Goal: Task Accomplishment & Management: Manage account settings

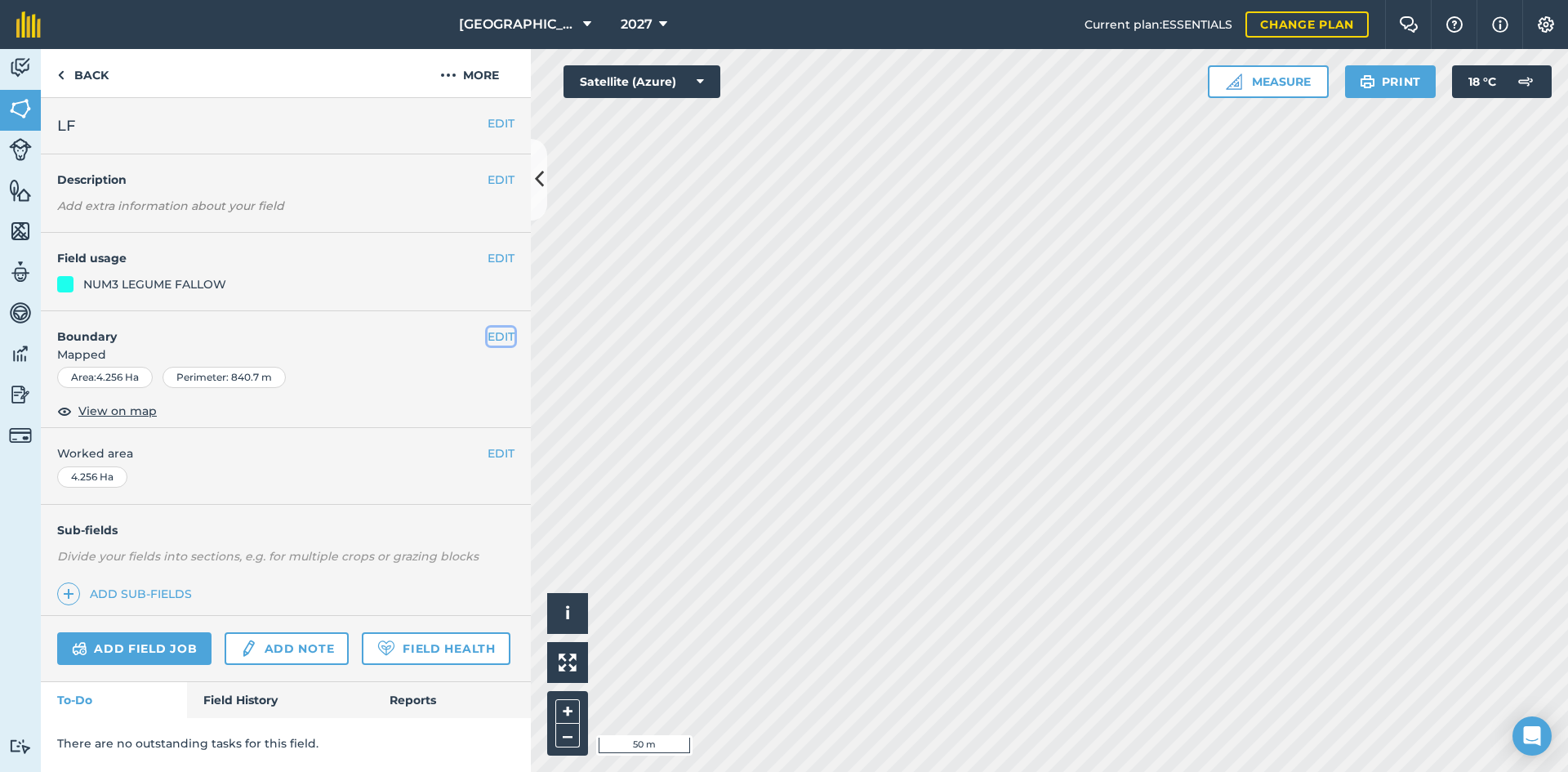
click at [506, 339] on button "EDIT" at bounding box center [501, 337] width 27 height 18
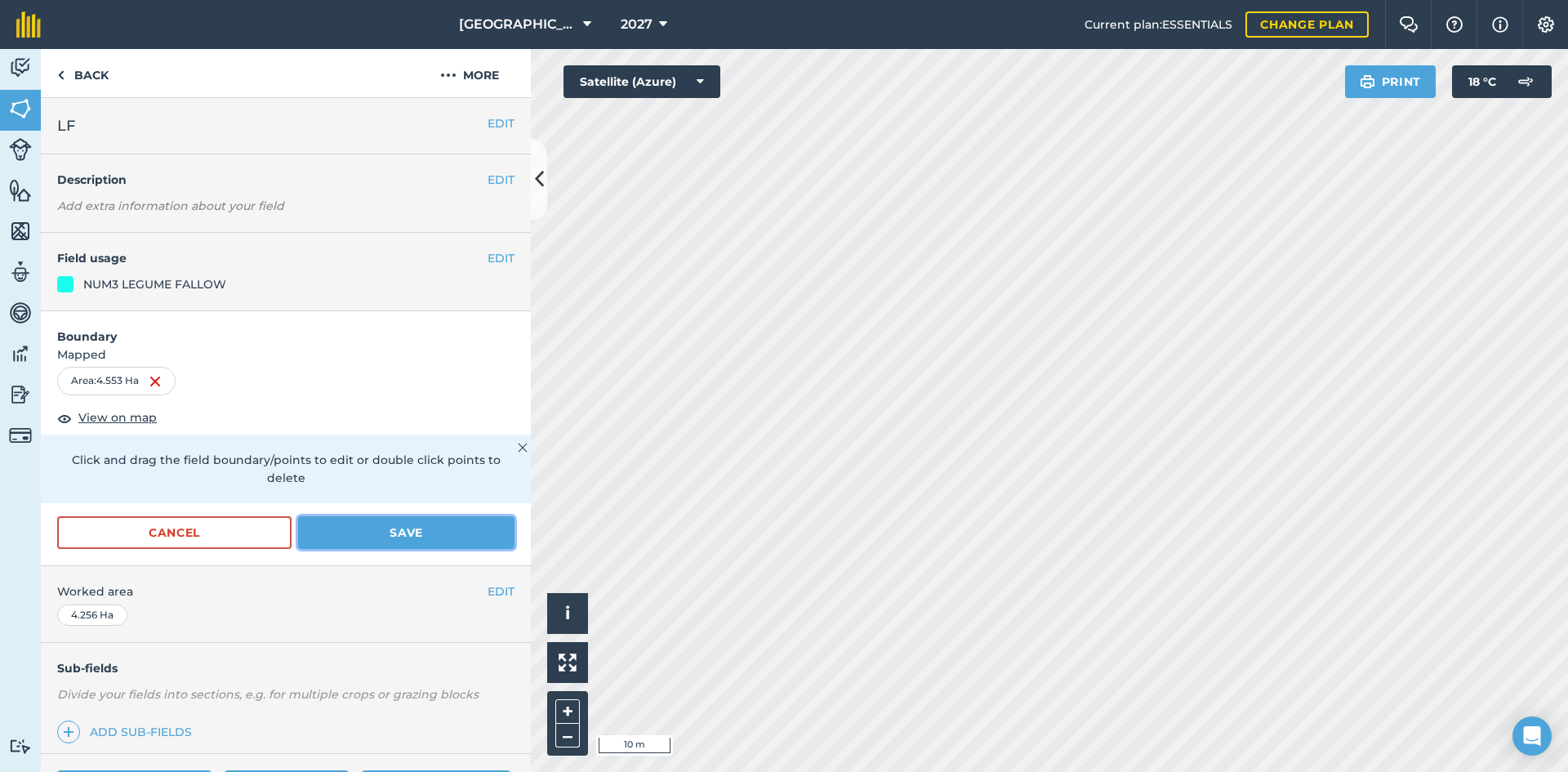
click at [377, 529] on button "Save" at bounding box center [406, 532] width 216 height 33
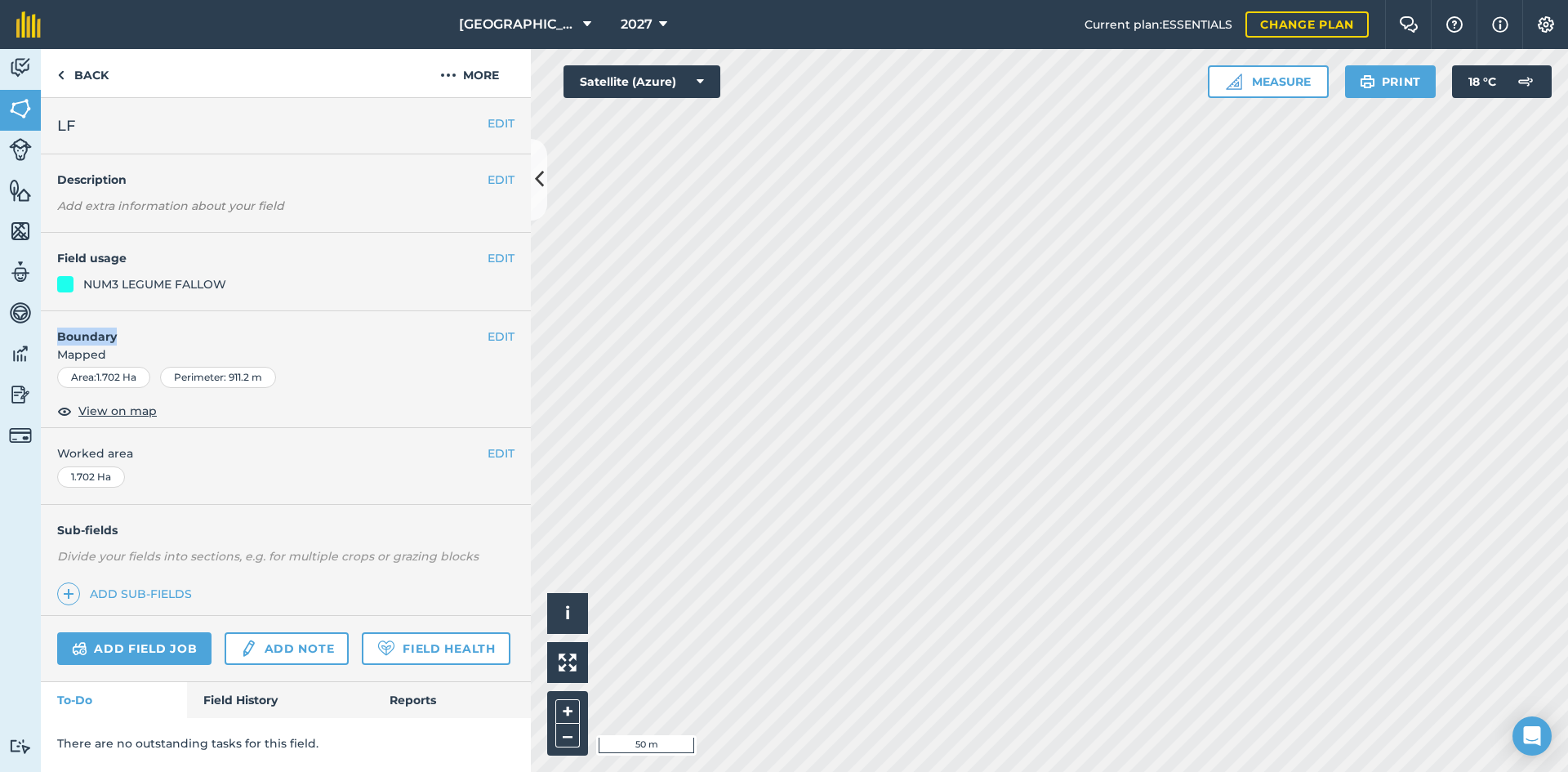
click at [488, 333] on div "EDIT Boundary Mapped Area : 1.702 Ha Perimeter : 911.2 m View on map" at bounding box center [286, 370] width 490 height 118
click at [499, 333] on button "EDIT" at bounding box center [501, 337] width 27 height 18
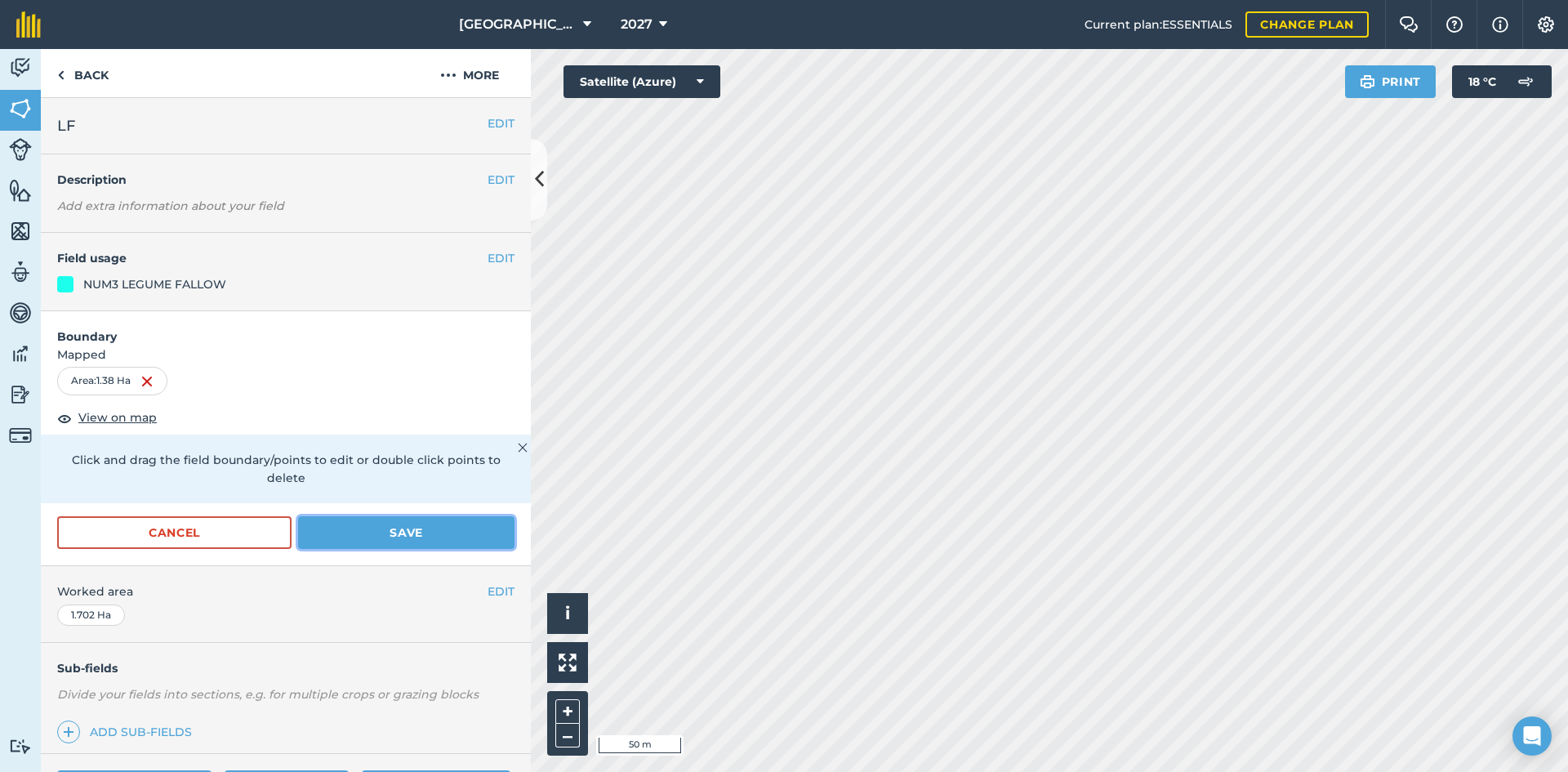
click at [437, 530] on button "Save" at bounding box center [406, 532] width 216 height 33
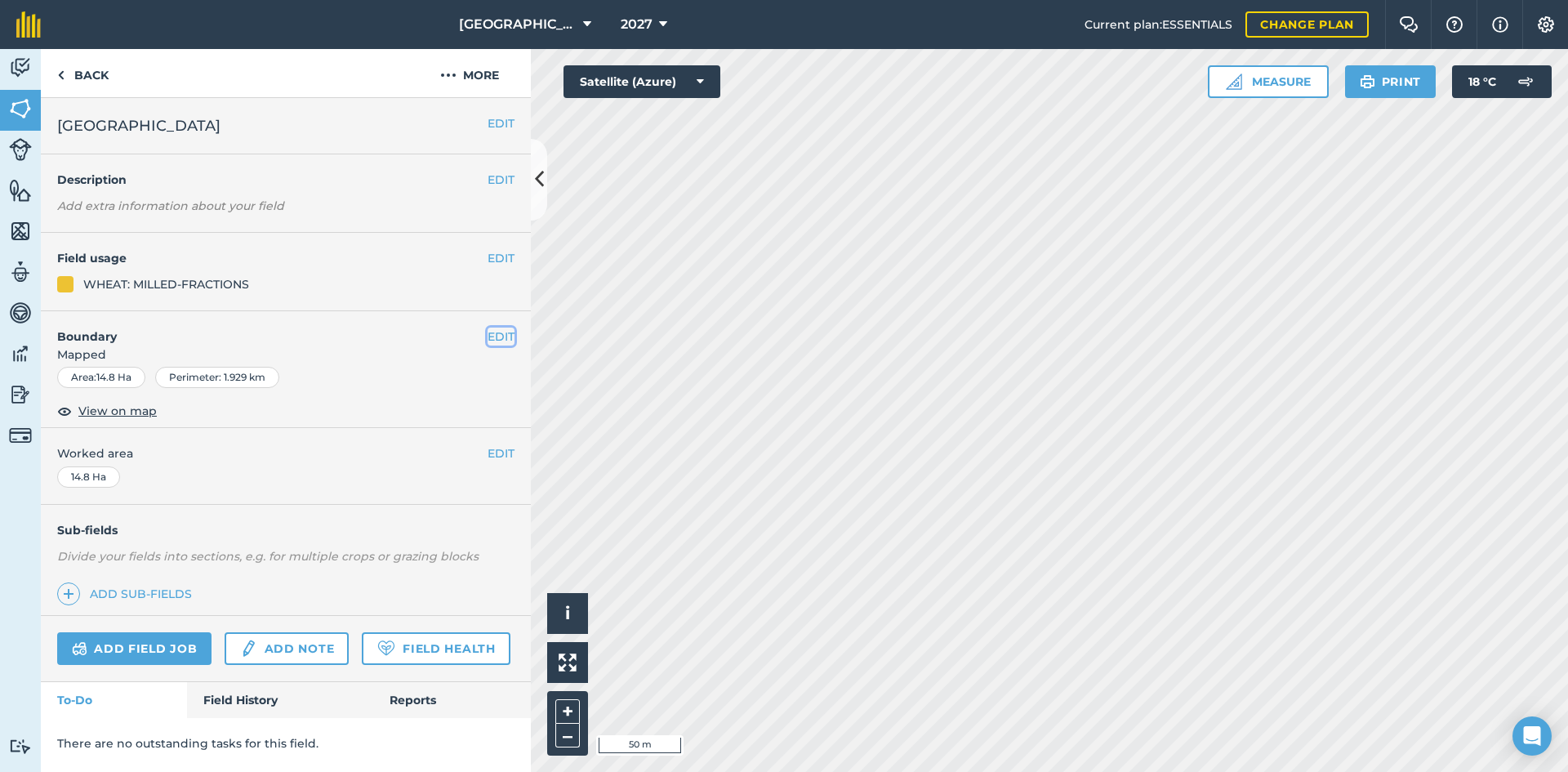
click at [510, 333] on button "EDIT" at bounding box center [501, 337] width 27 height 18
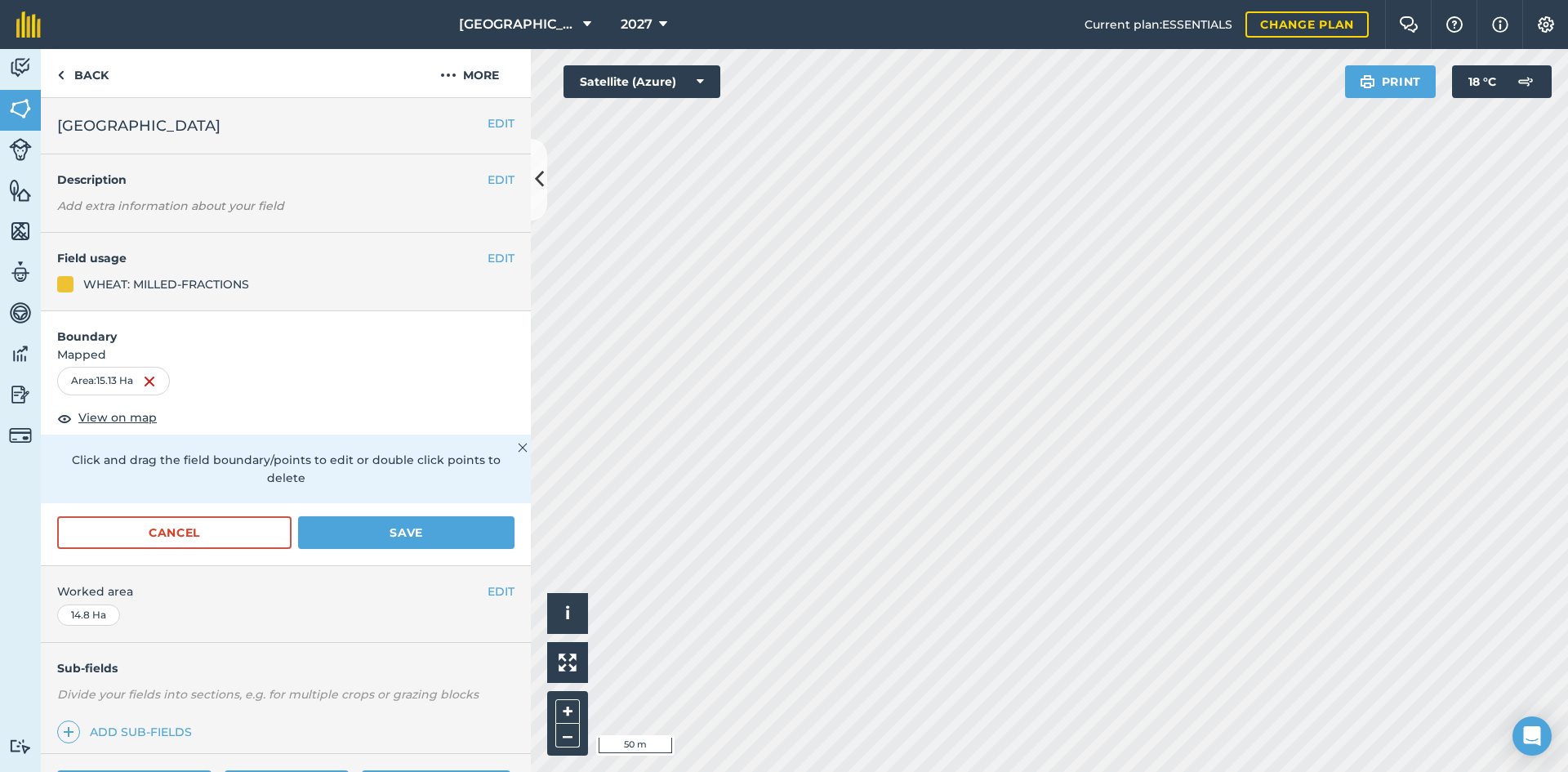
click at [1567, 771] on html "[GEOGRAPHIC_DATA] 2027 Current plan : ESSENTIALS Change plan Farm Chat Help Inf…" at bounding box center [784, 386] width 1568 height 772
click at [437, 524] on button "Save" at bounding box center [406, 532] width 216 height 33
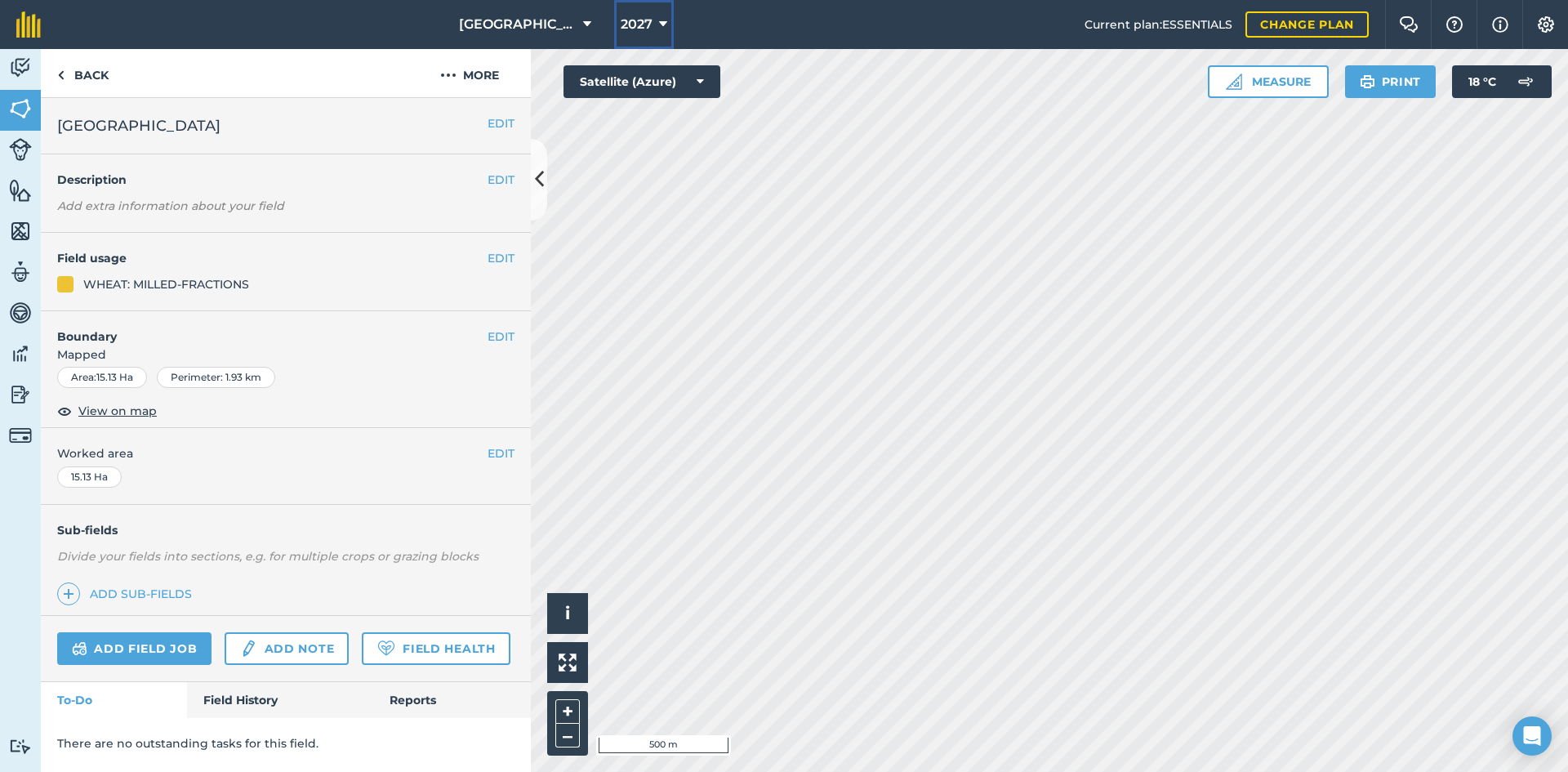
click at [631, 29] on span "2027" at bounding box center [637, 25] width 32 height 20
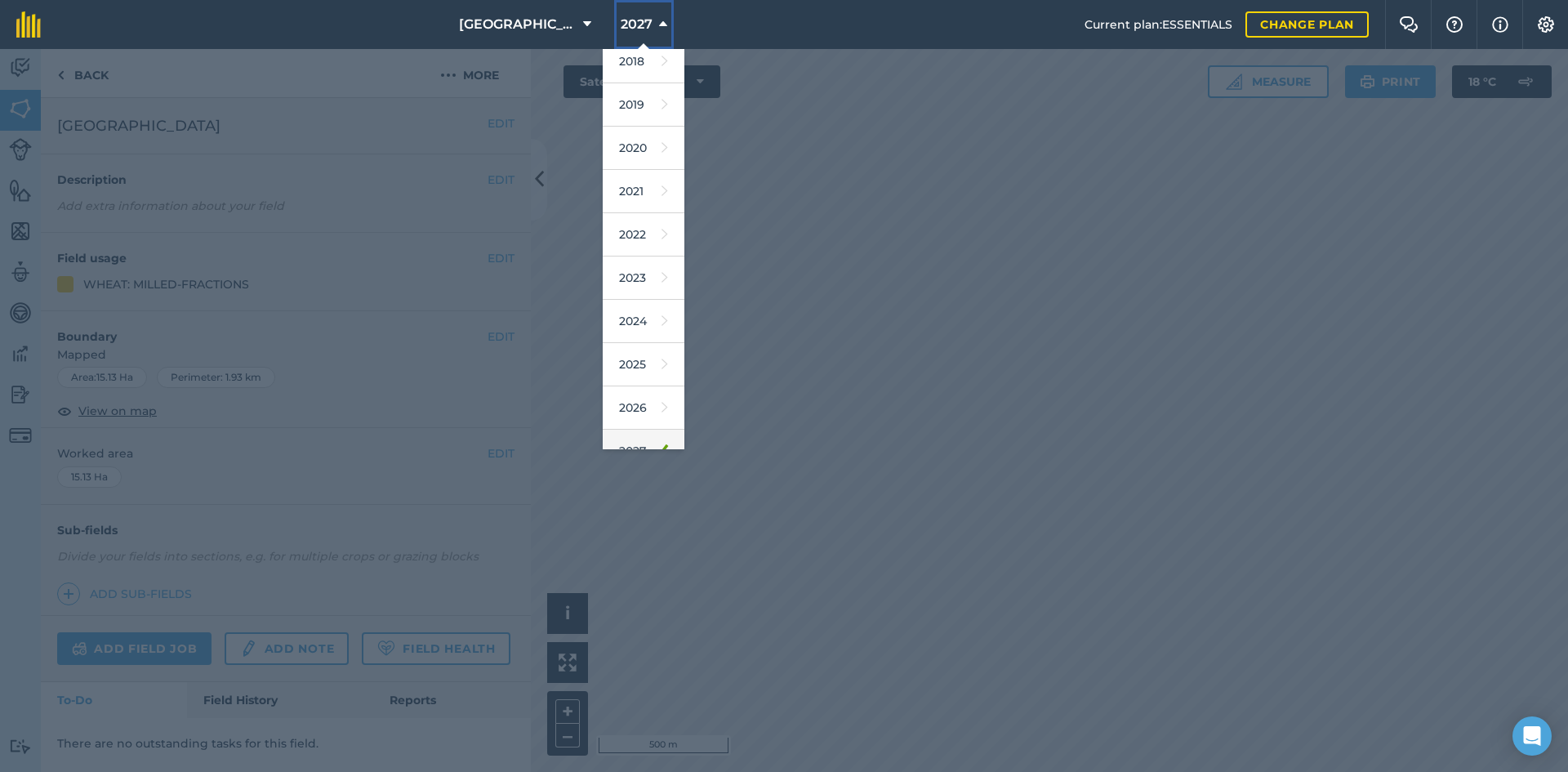
scroll to position [76, 0]
click at [639, 378] on link "2026" at bounding box center [644, 384] width 82 height 44
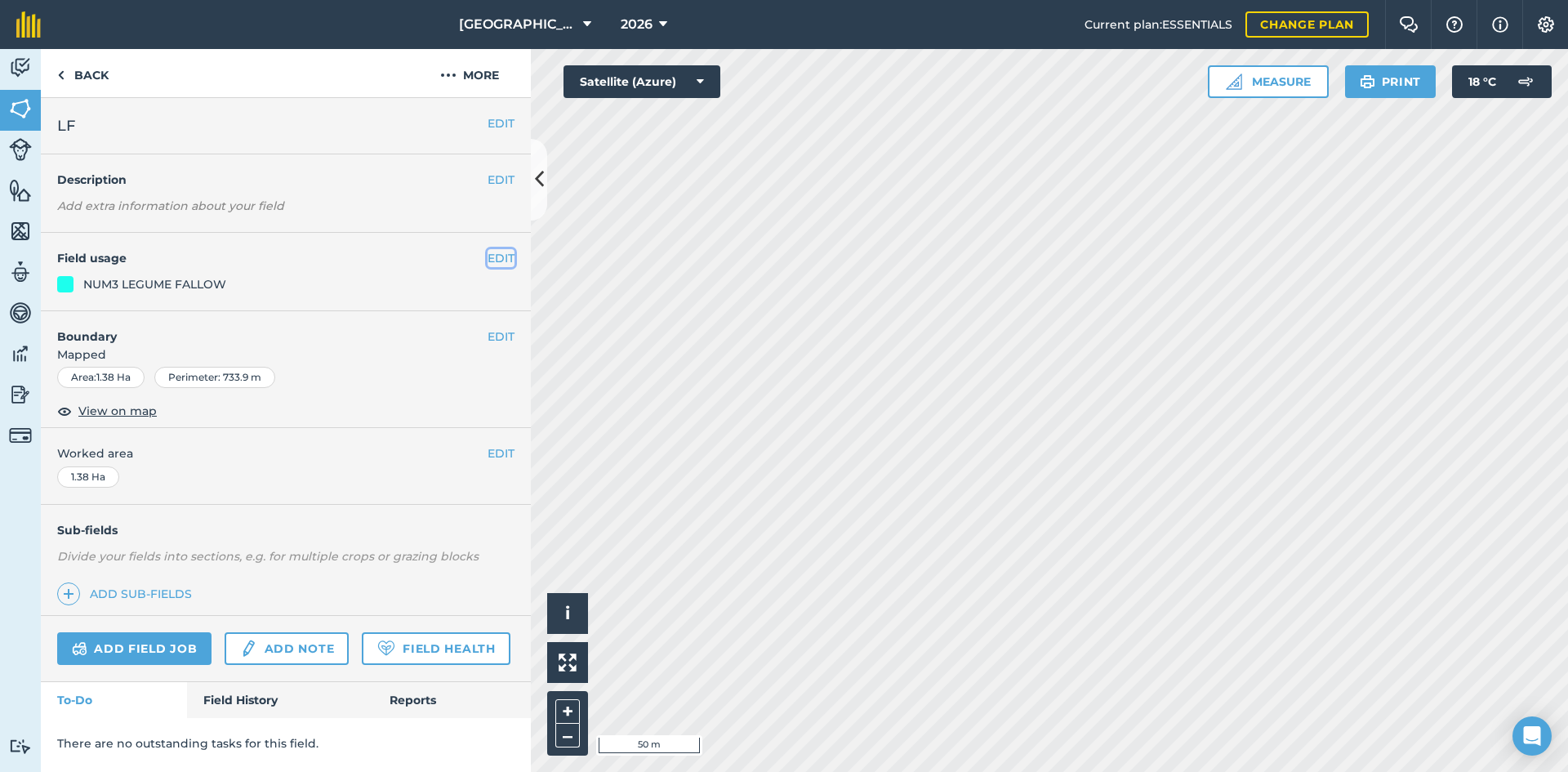
click at [505, 262] on button "EDIT" at bounding box center [501, 259] width 27 height 18
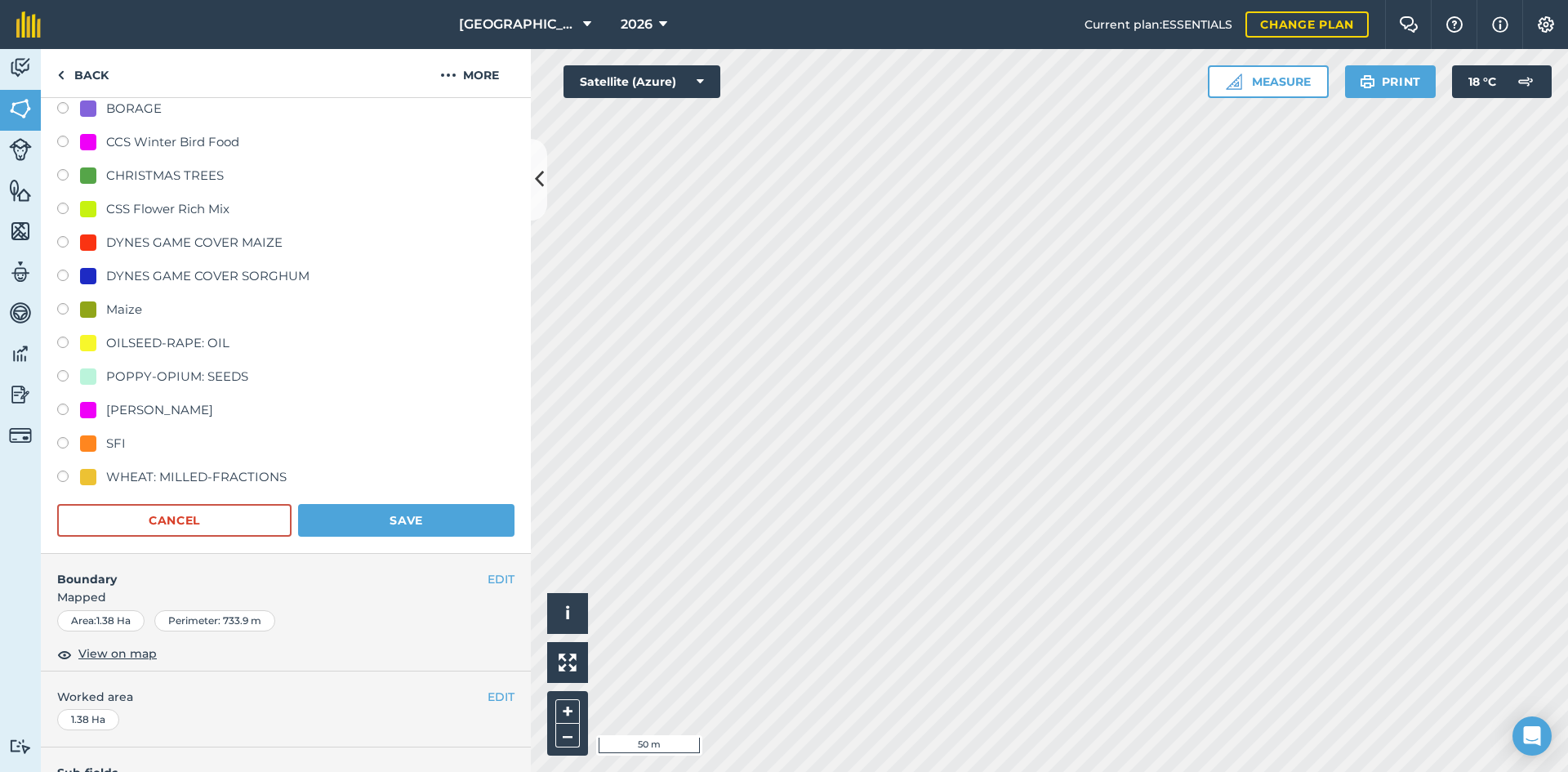
scroll to position [408, 0]
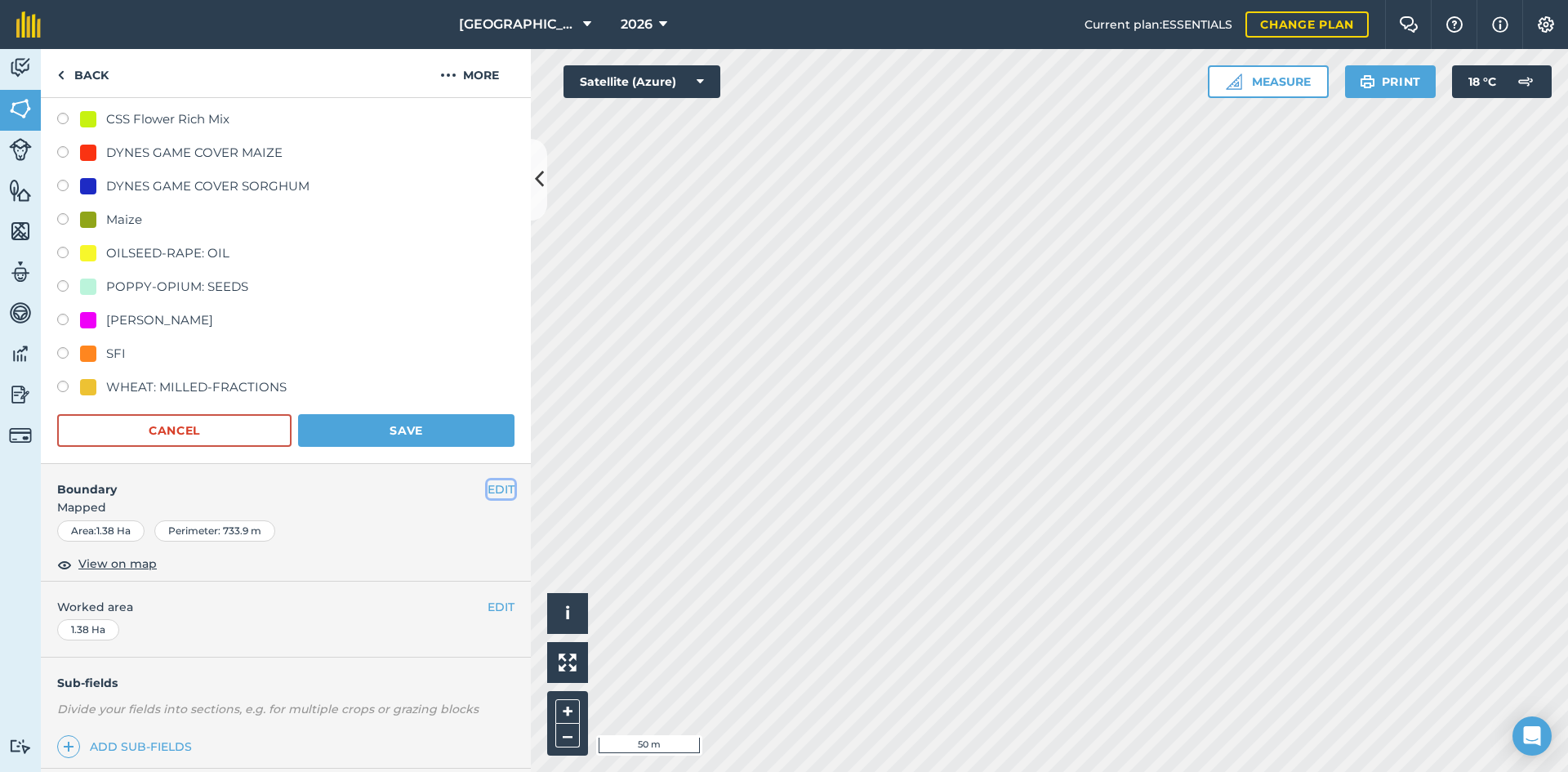
click at [487, 486] on button "EDIT" at bounding box center [501, 489] width 27 height 18
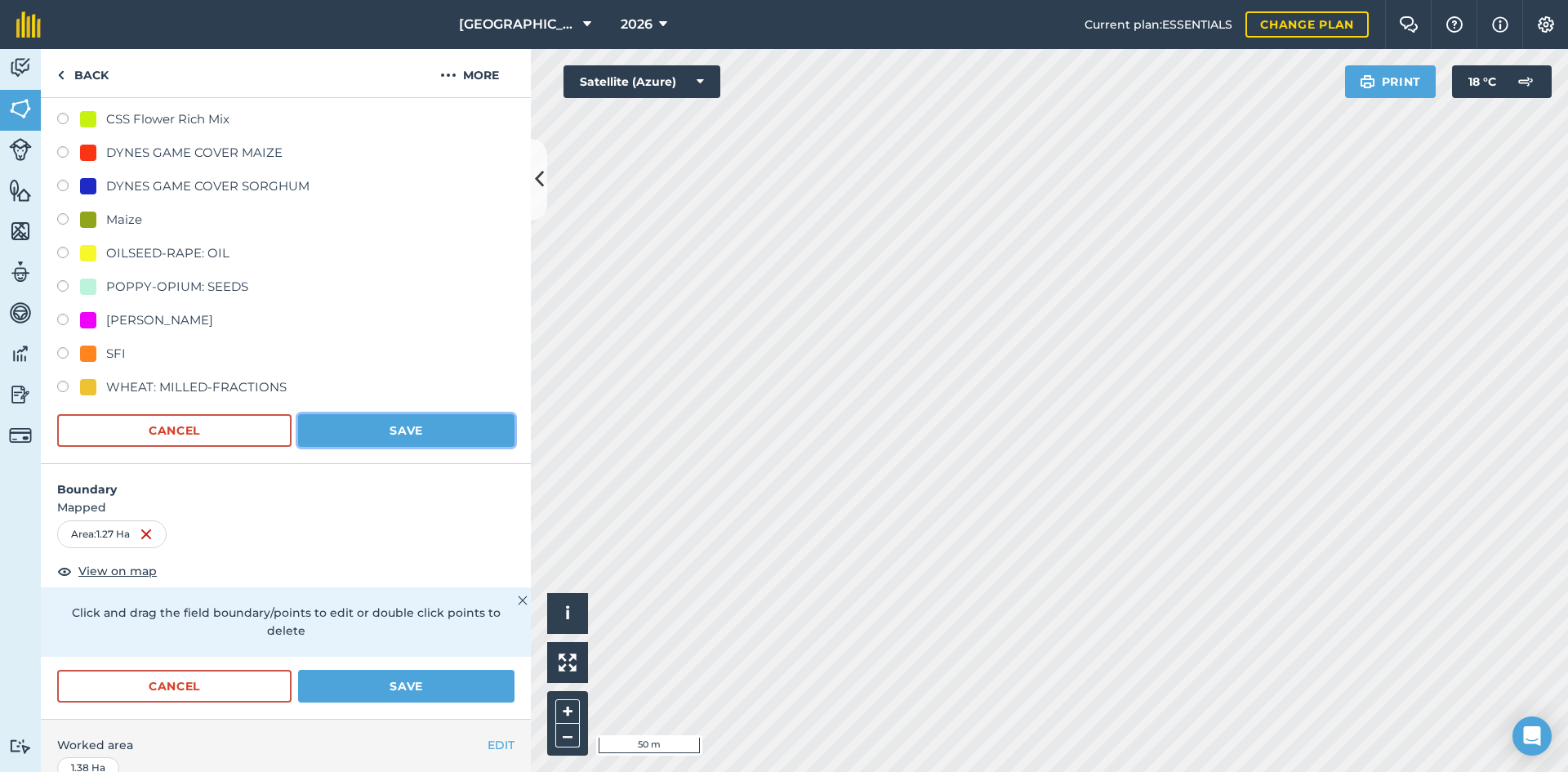
click at [428, 434] on button "Save" at bounding box center [406, 431] width 216 height 33
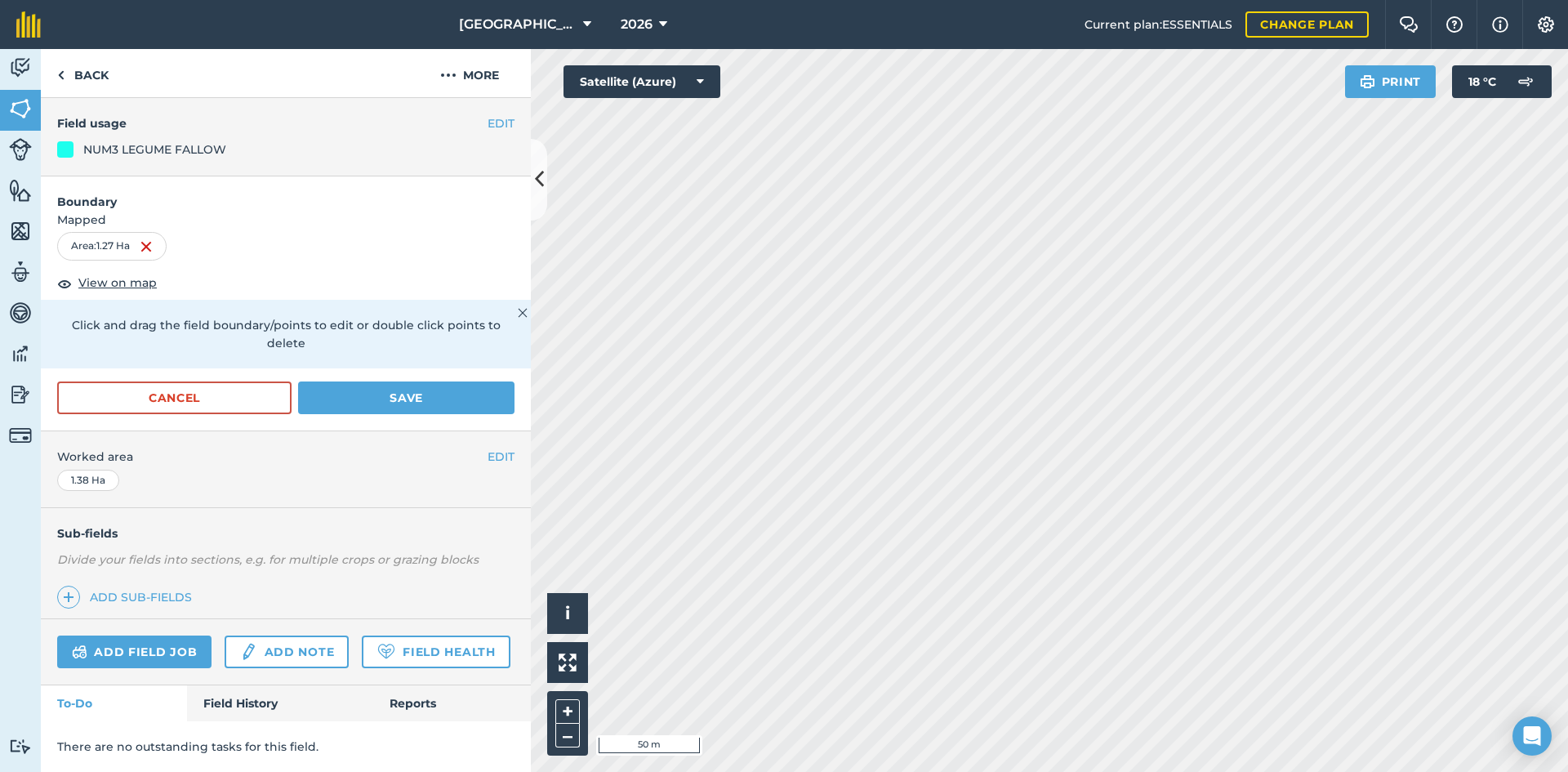
scroll to position [181, 0]
click at [420, 382] on button "Save" at bounding box center [406, 398] width 216 height 33
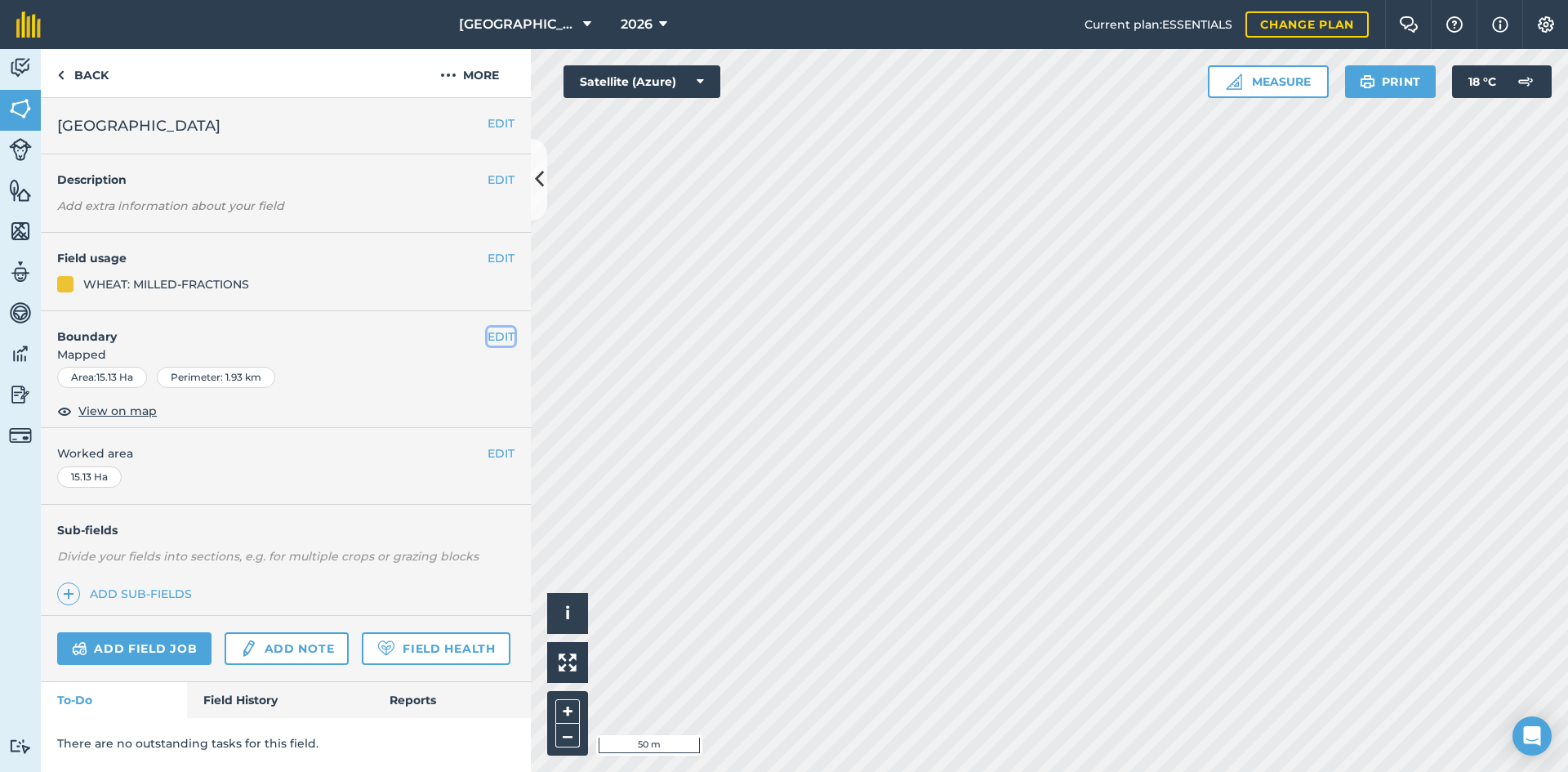
click at [504, 334] on button "EDIT" at bounding box center [501, 337] width 27 height 18
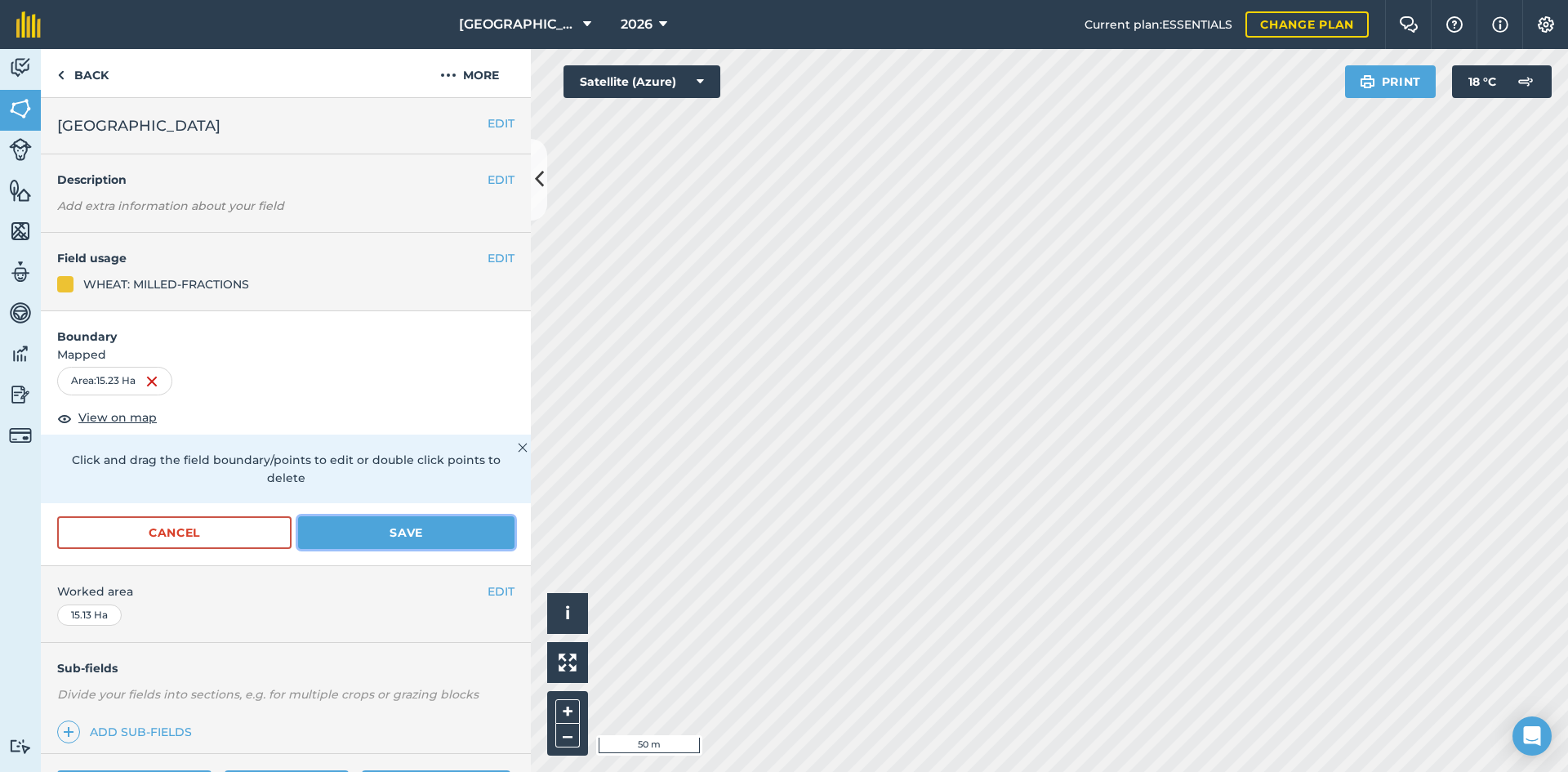
click at [392, 534] on button "Save" at bounding box center [406, 532] width 216 height 33
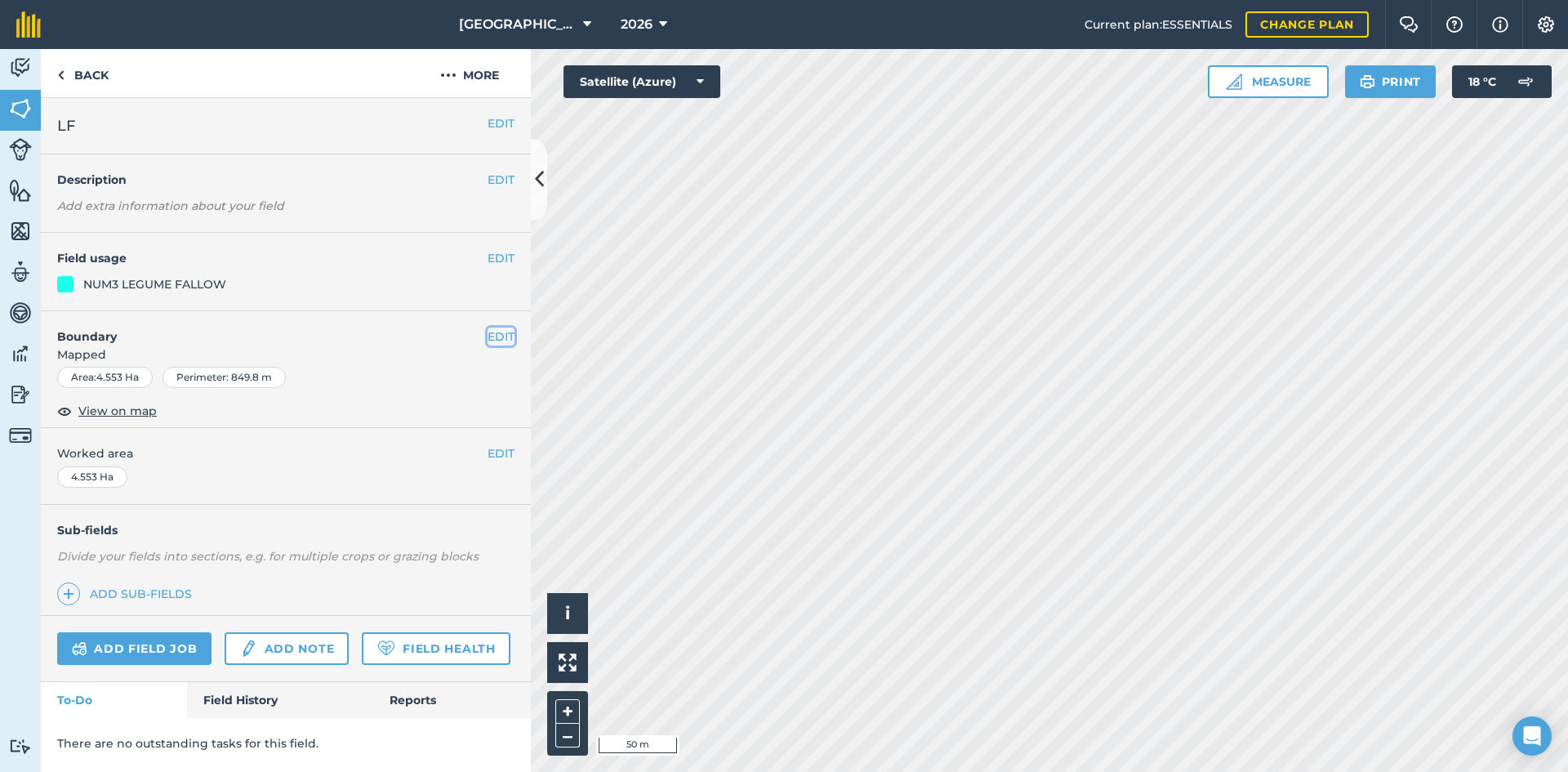
click at [492, 339] on button "EDIT" at bounding box center [501, 337] width 27 height 18
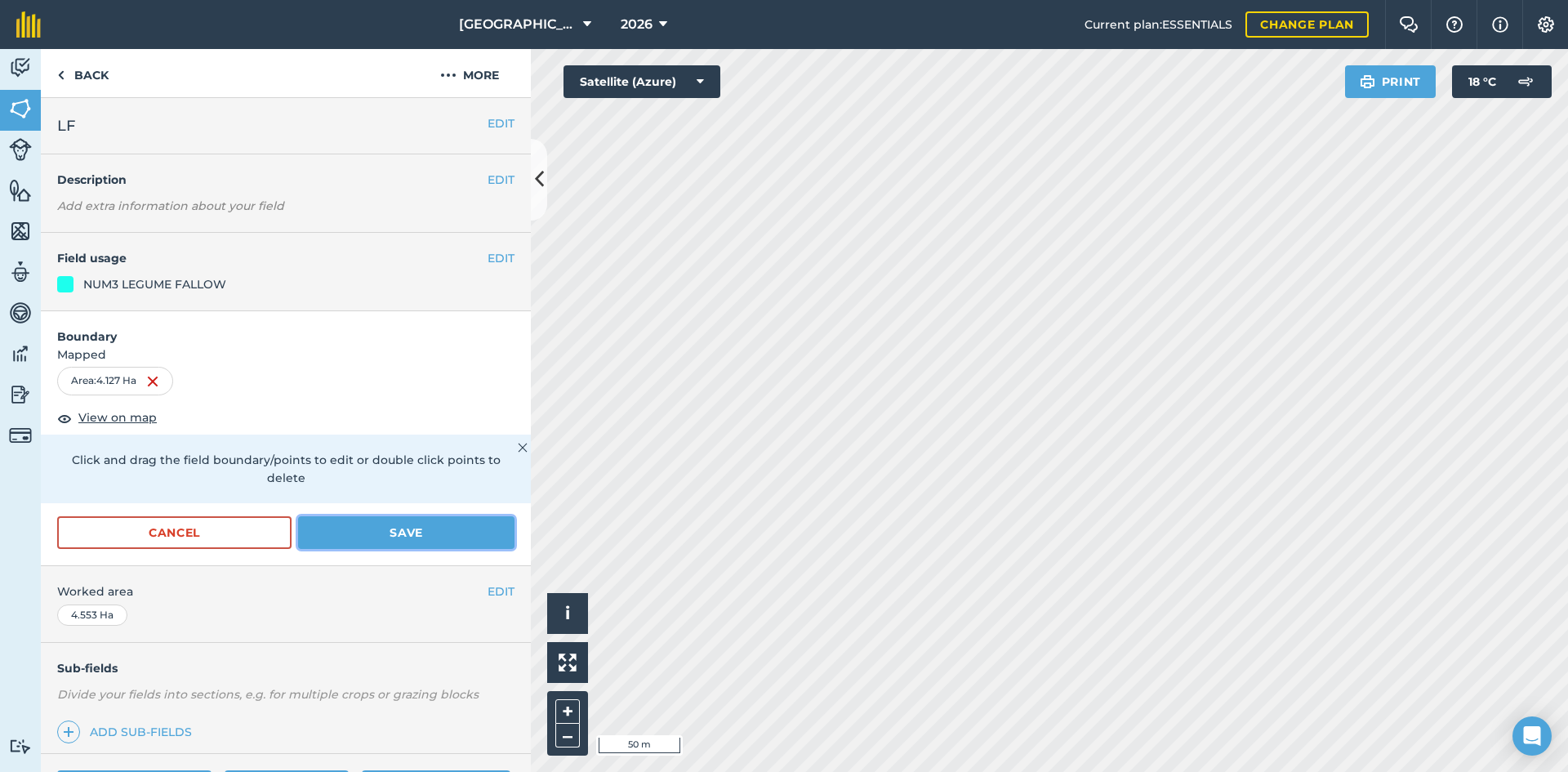
click at [421, 539] on button "Save" at bounding box center [406, 532] width 216 height 33
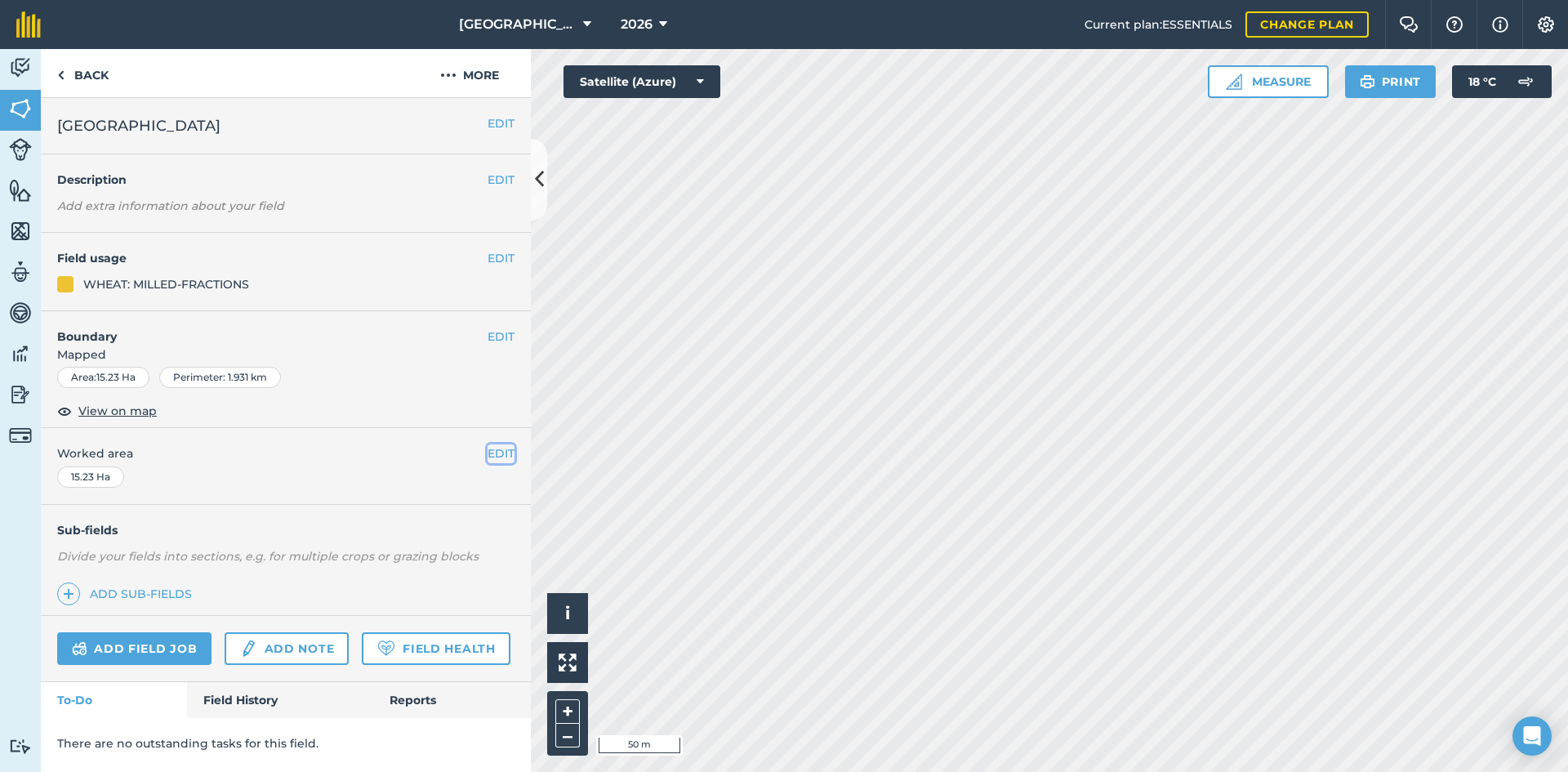
click at [504, 449] on button "EDIT" at bounding box center [501, 454] width 27 height 18
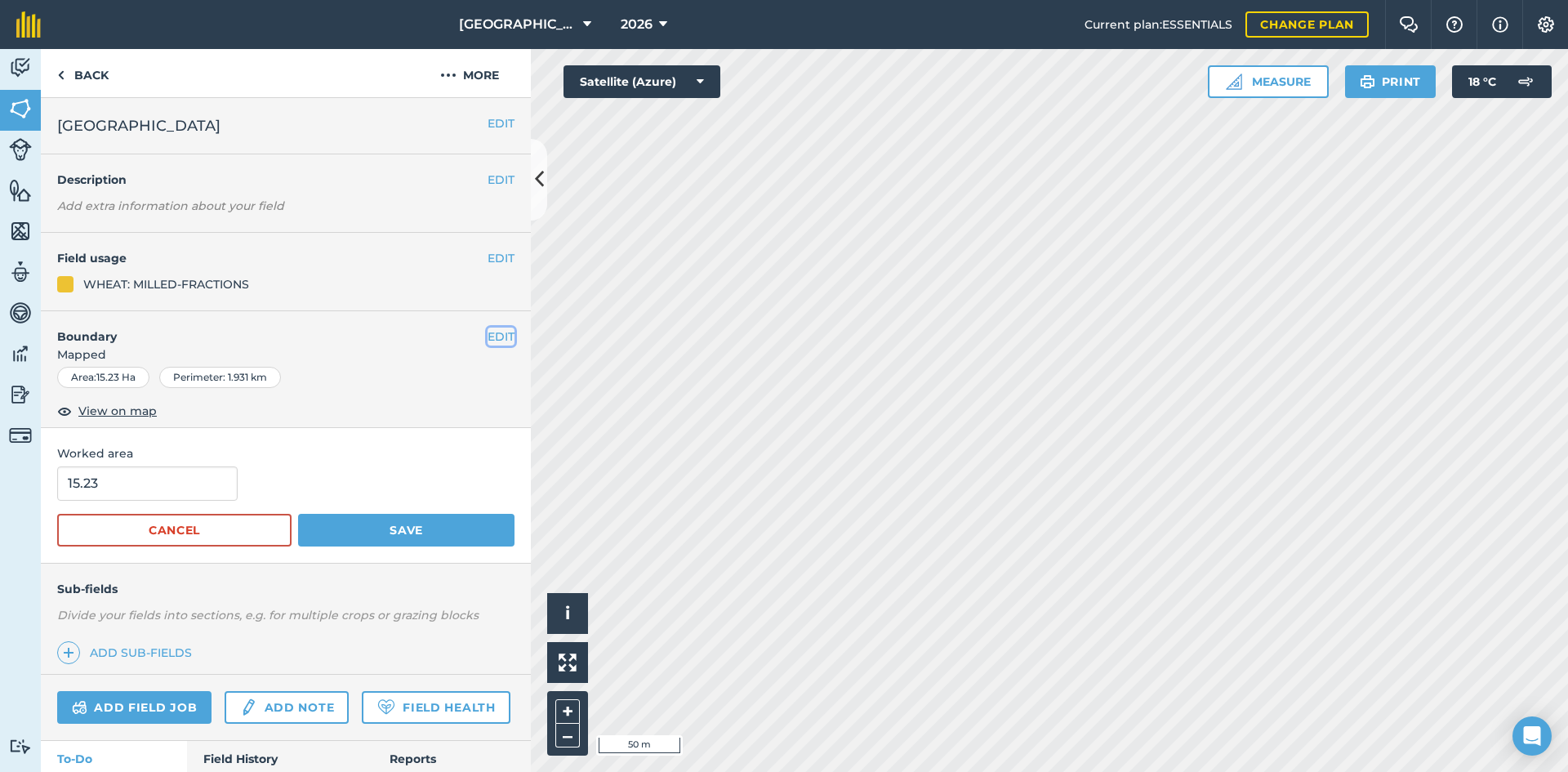
click at [487, 331] on button "EDIT" at bounding box center [501, 337] width 27 height 18
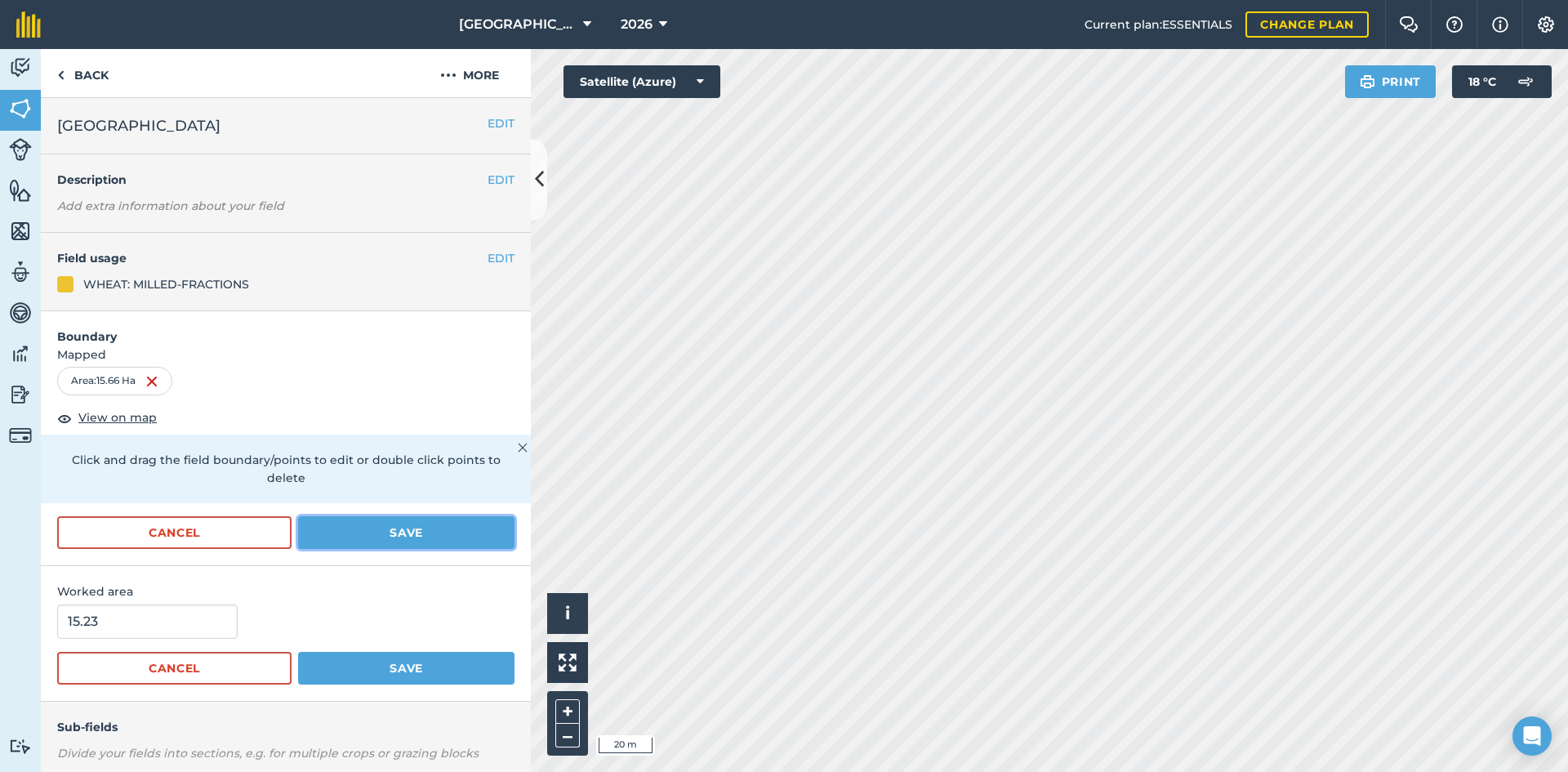
click at [428, 537] on button "Save" at bounding box center [406, 532] width 216 height 33
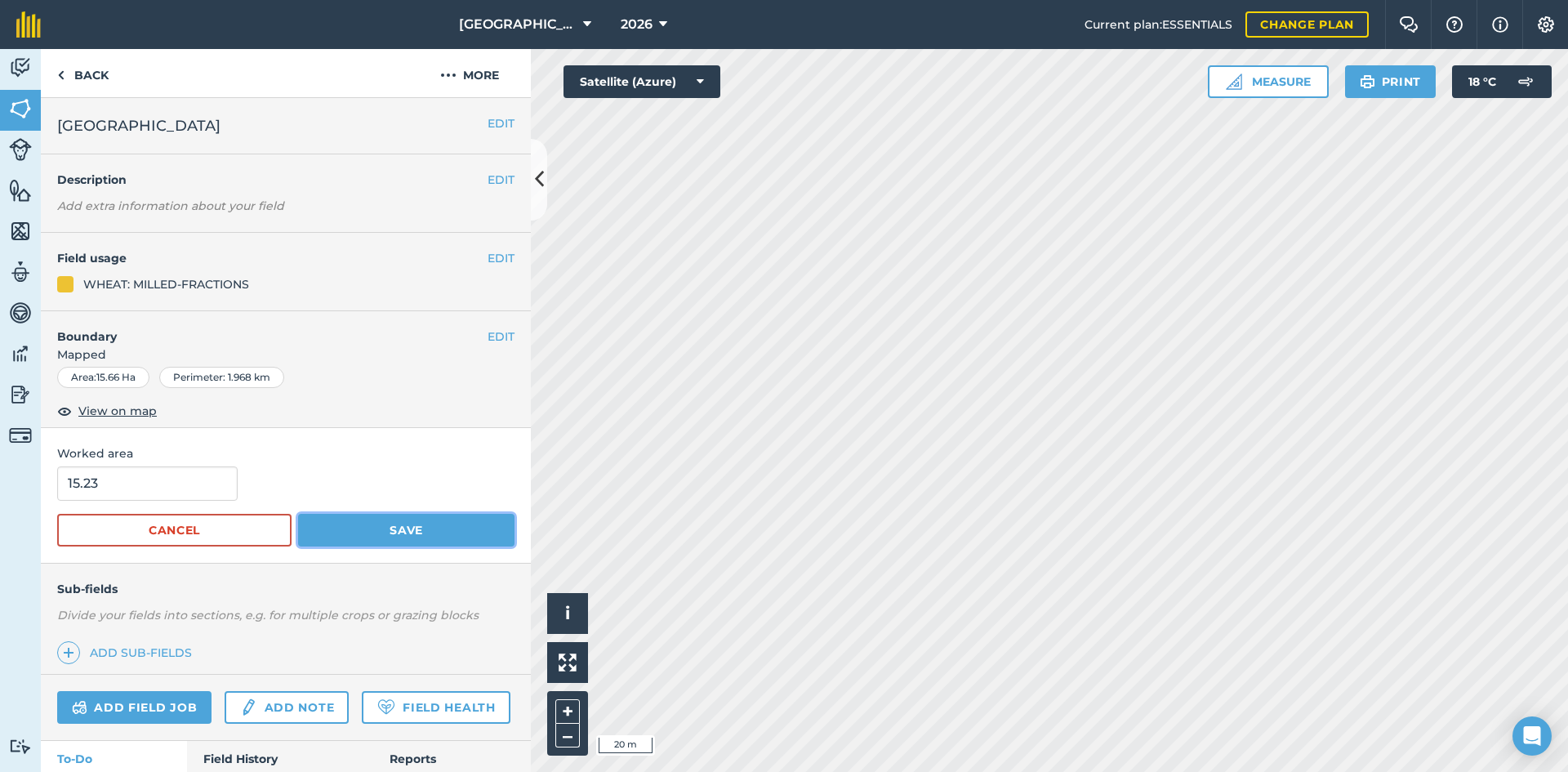
click at [421, 525] on button "Save" at bounding box center [406, 530] width 216 height 33
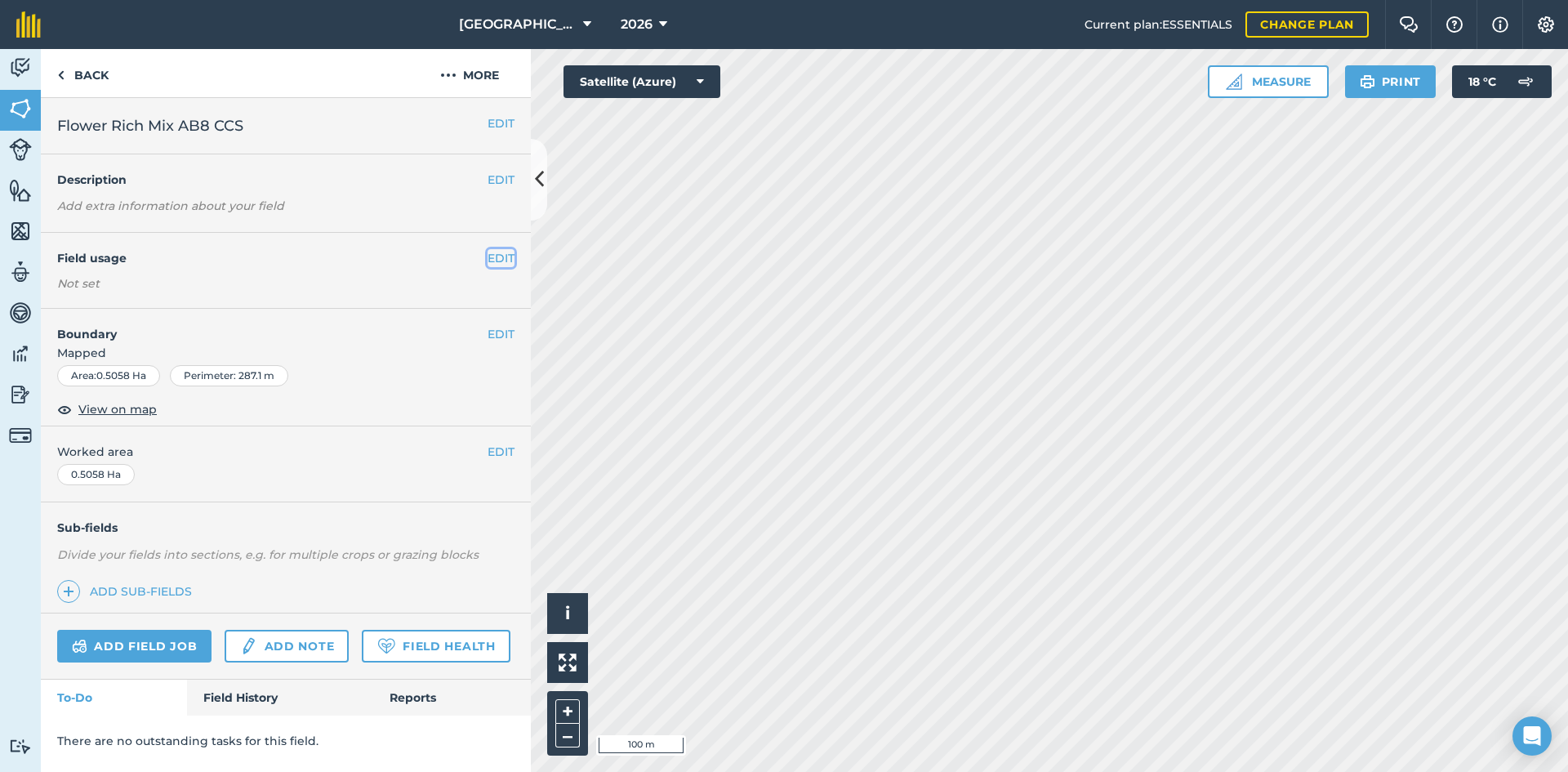
click at [496, 258] on button "EDIT" at bounding box center [501, 259] width 27 height 18
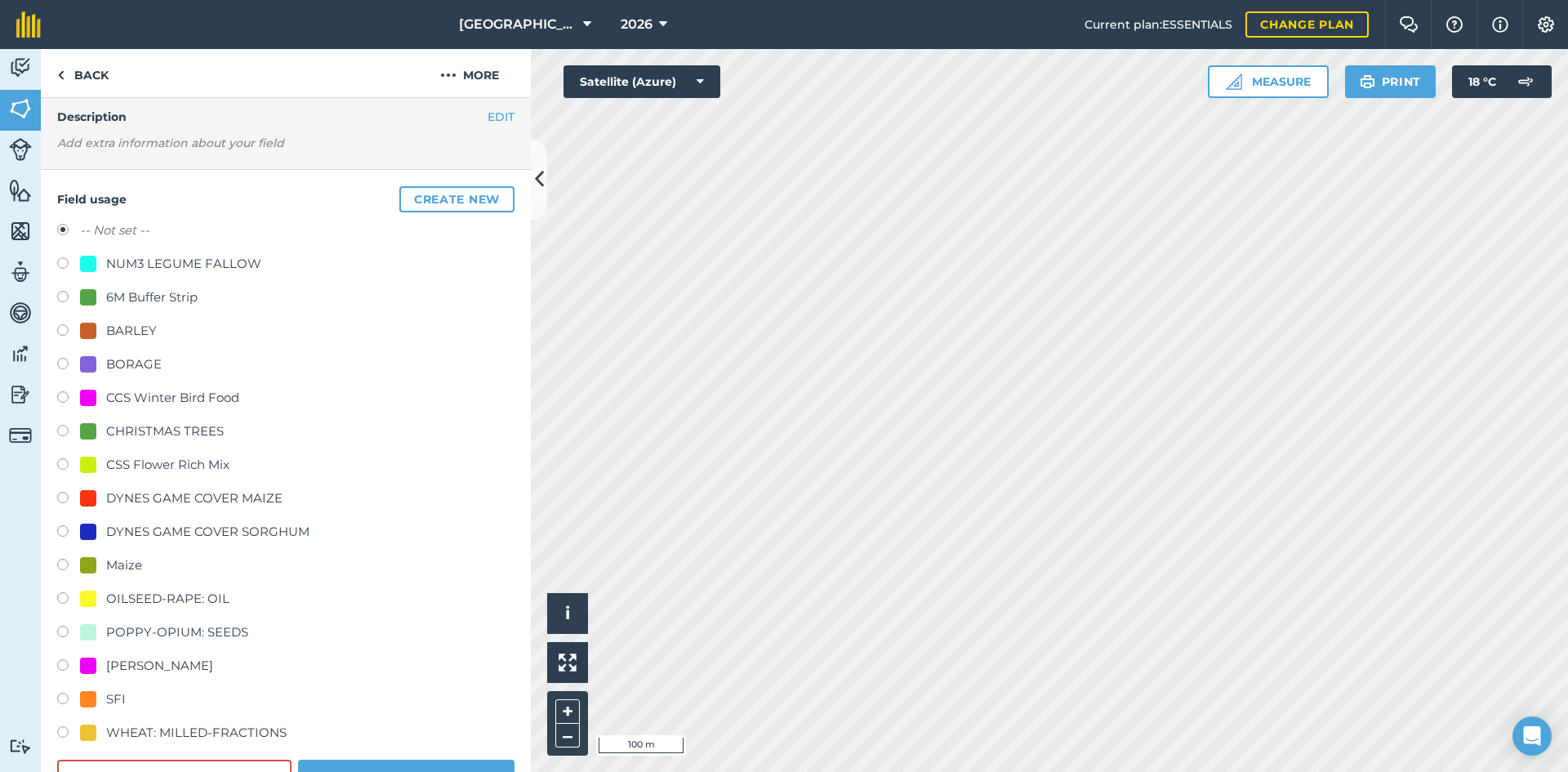
scroll to position [82, 0]
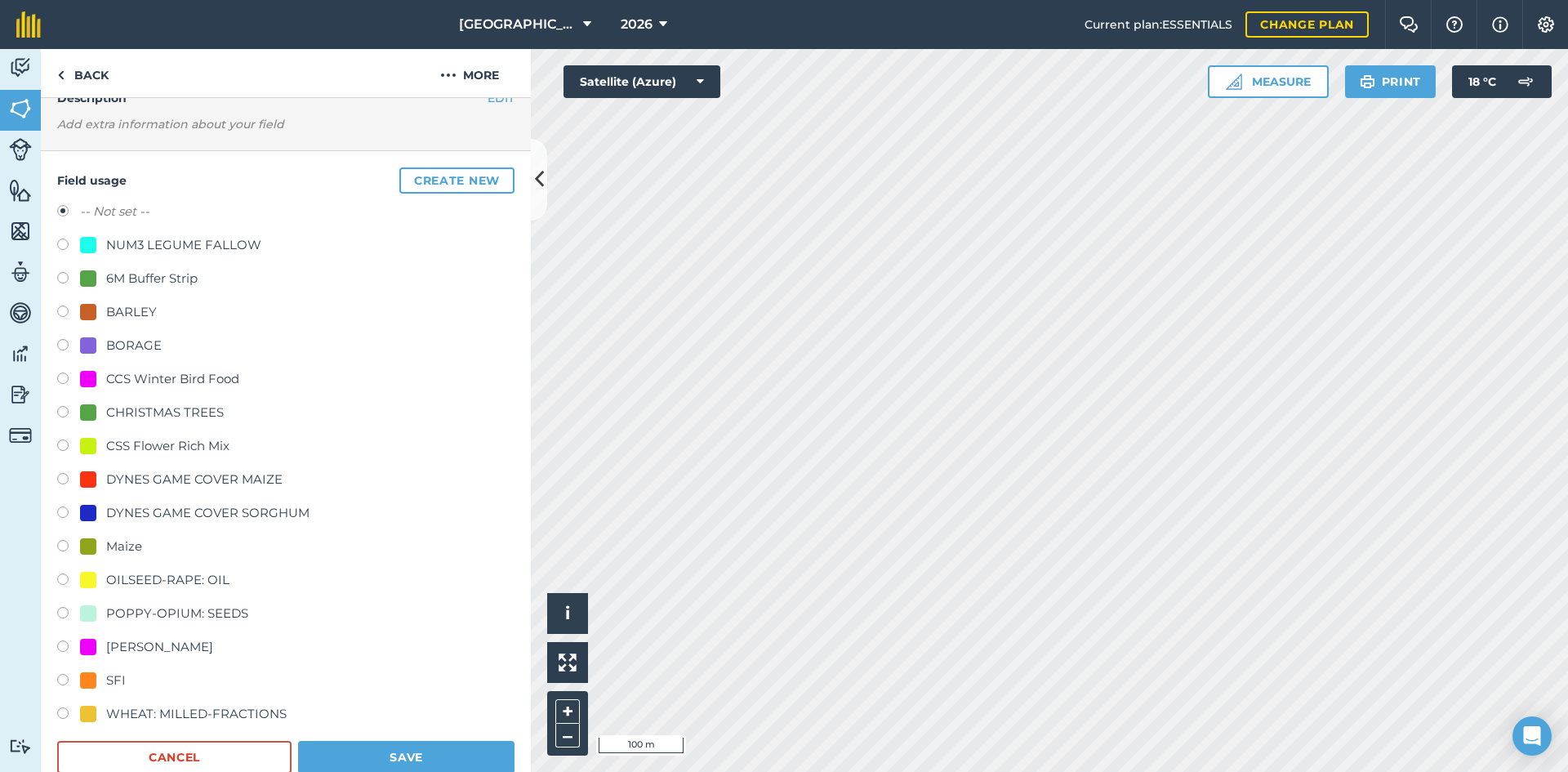
click at [162, 449] on div "CSS Flower Rich Mix" at bounding box center [167, 447] width 123 height 20
radio input "true"
radio input "false"
click at [424, 755] on button "Save" at bounding box center [406, 757] width 216 height 33
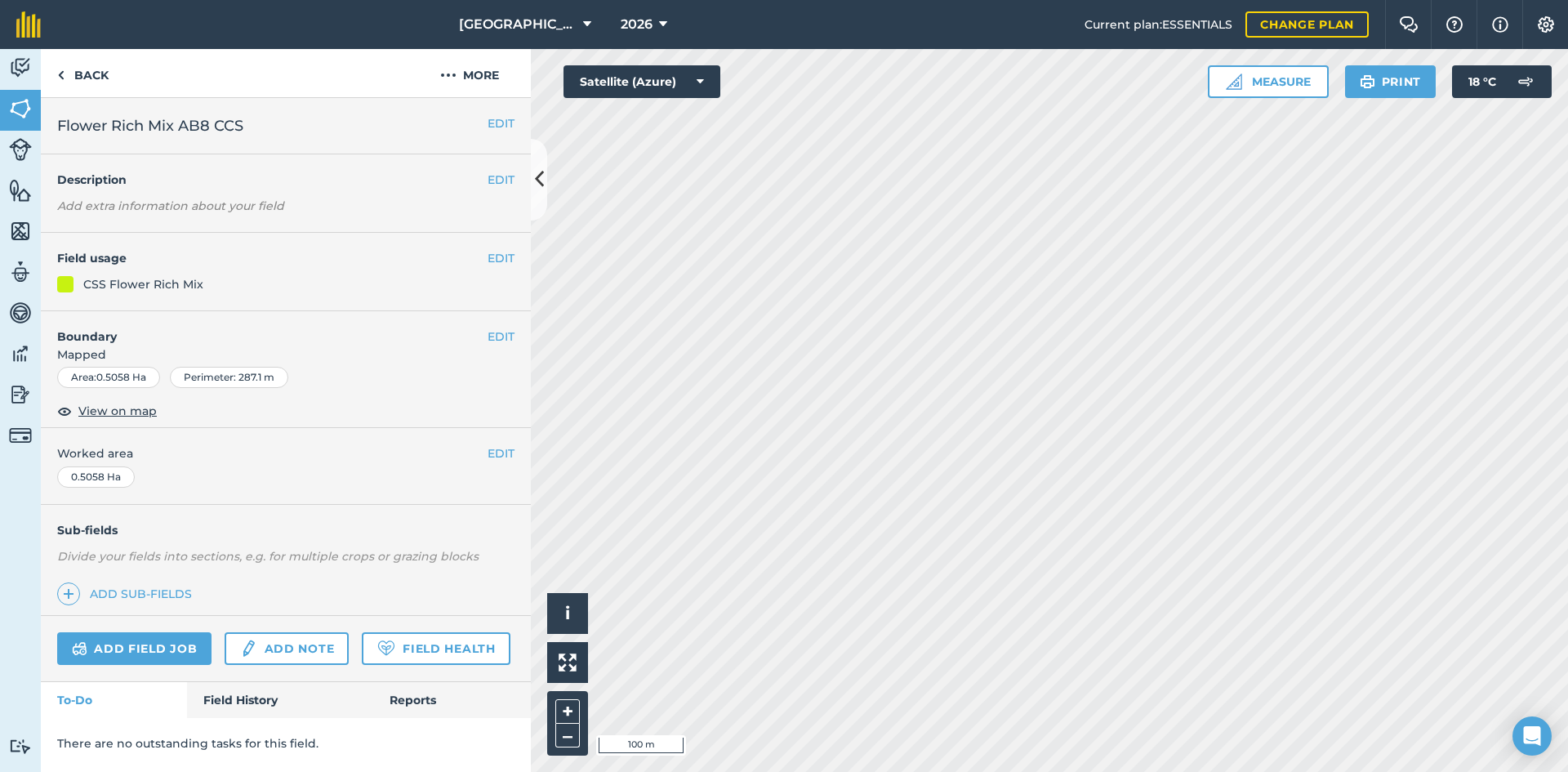
scroll to position [0, 0]
